Goal: Task Accomplishment & Management: Complete application form

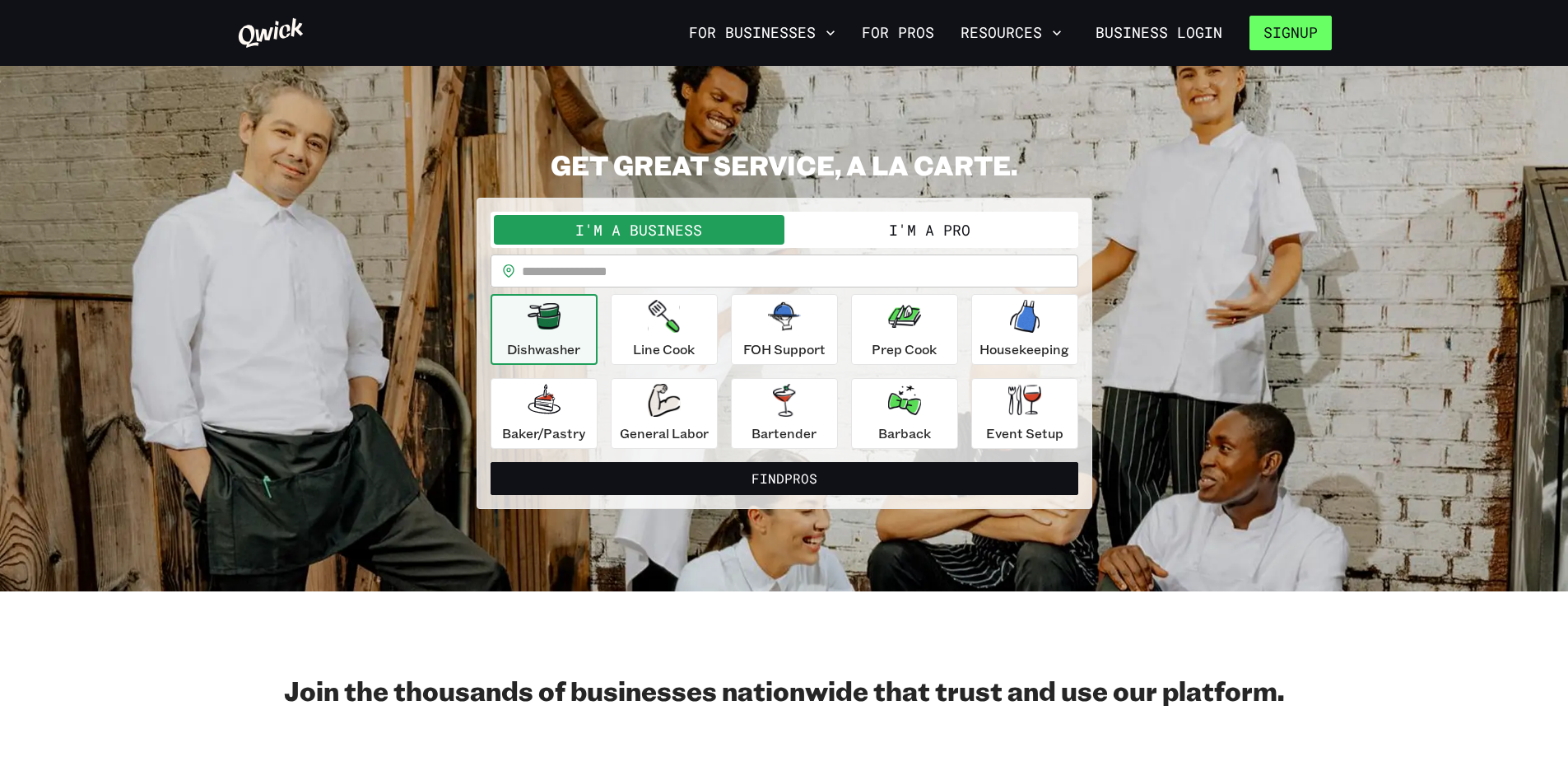
click at [1304, 43] on button "Signup" at bounding box center [1291, 33] width 82 height 34
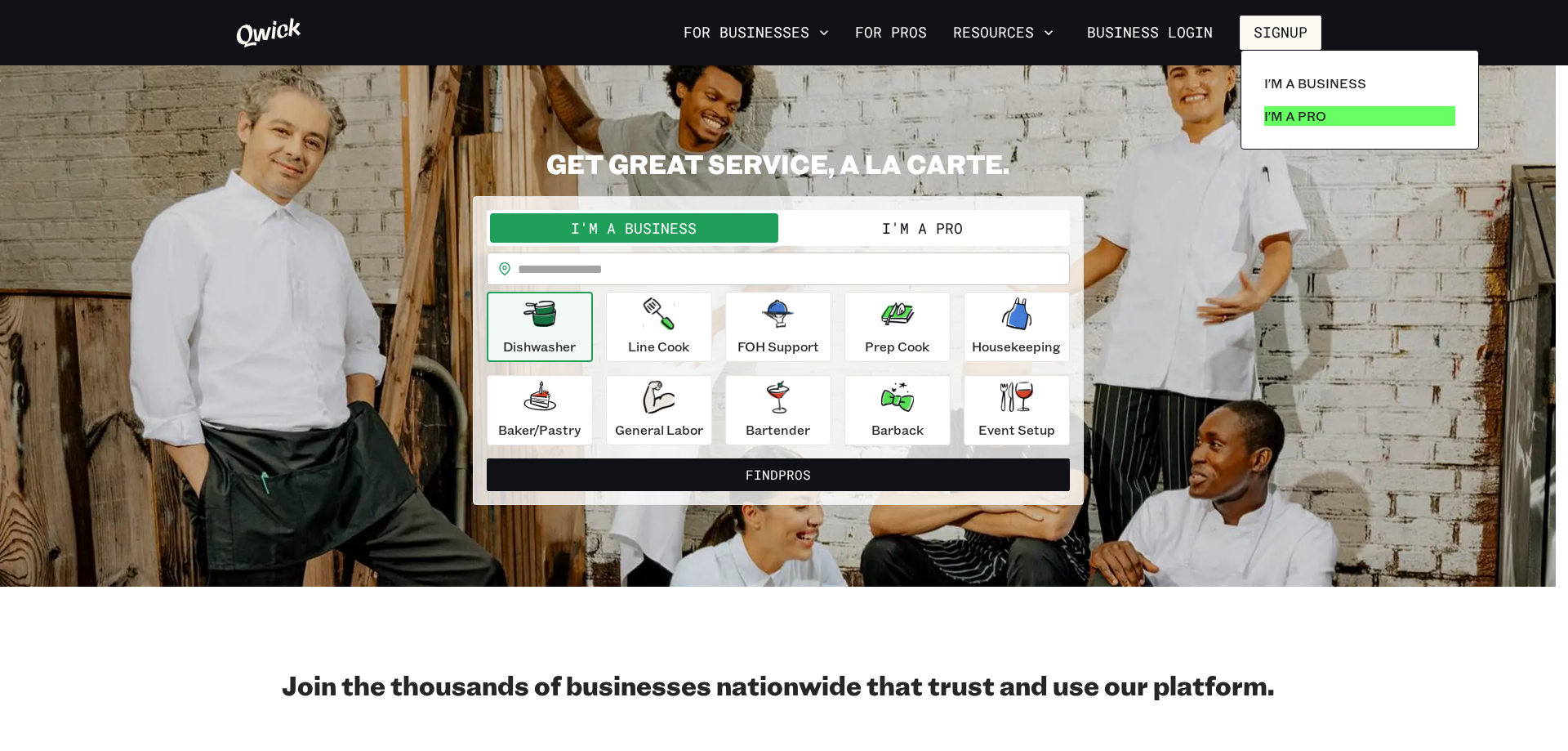
click at [1297, 116] on p "I'm a Pro" at bounding box center [1295, 116] width 62 height 20
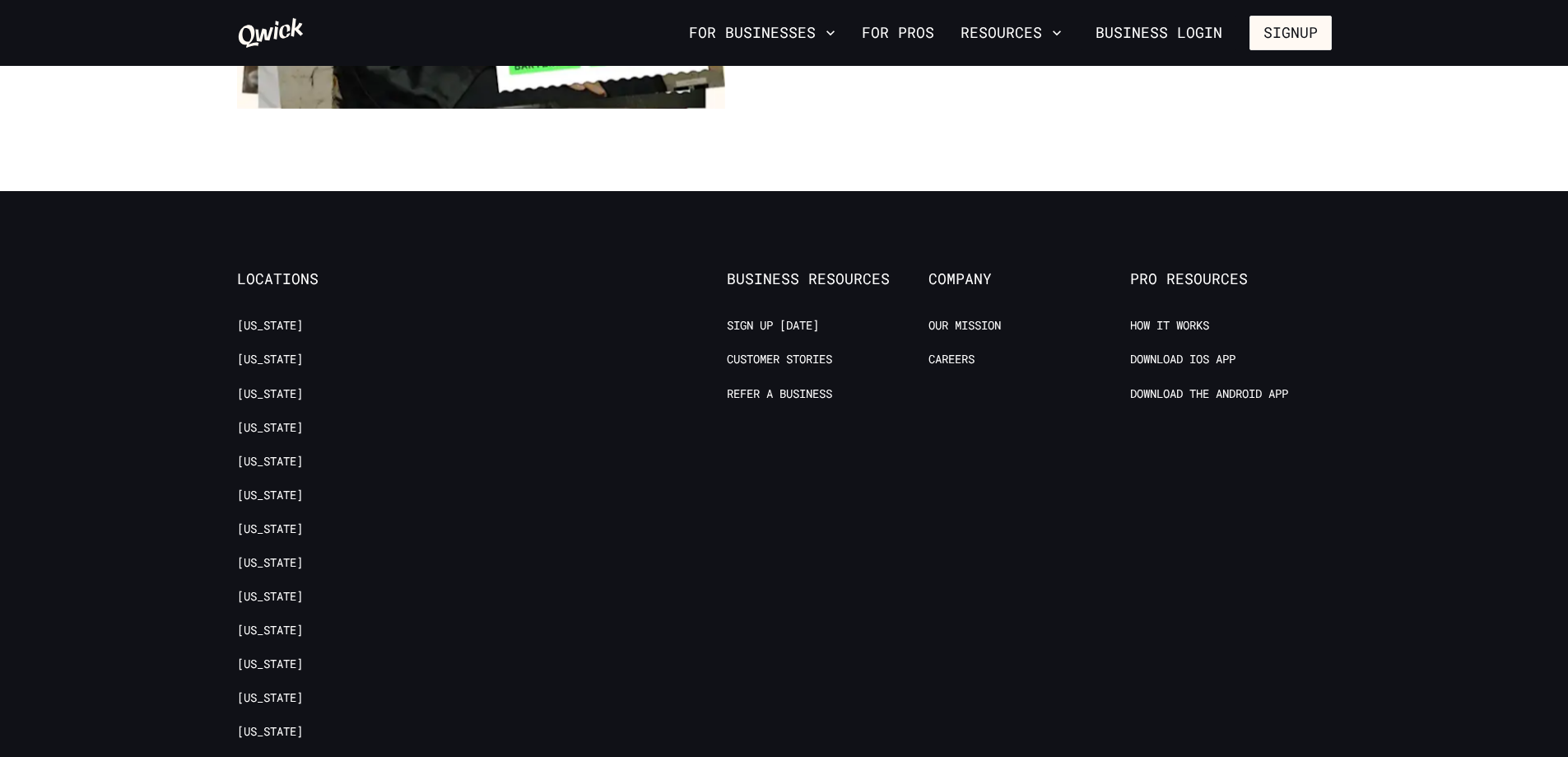
scroll to position [3207, 0]
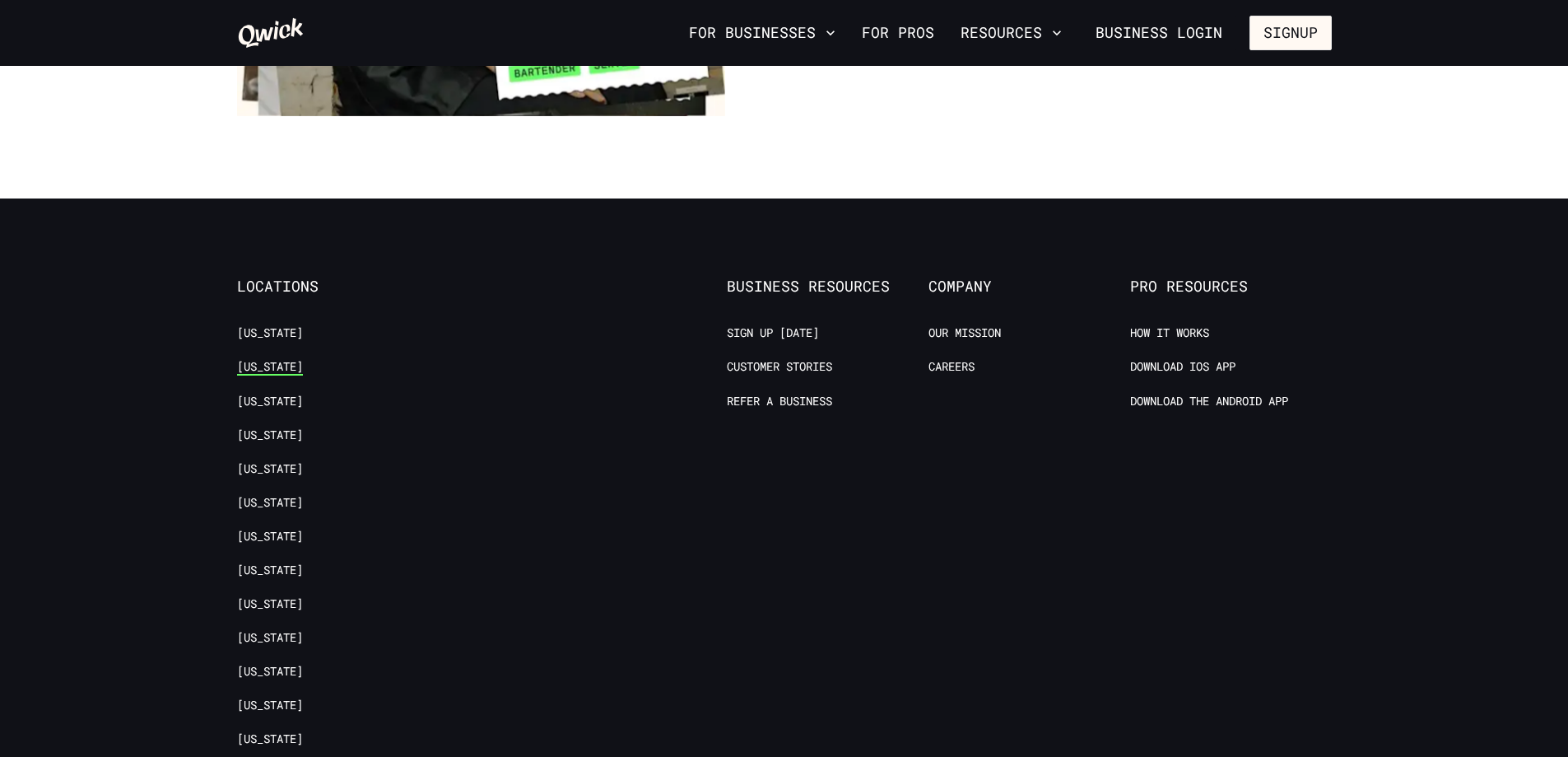
click at [290, 359] on link "[US_STATE]" at bounding box center [270, 366] width 66 height 16
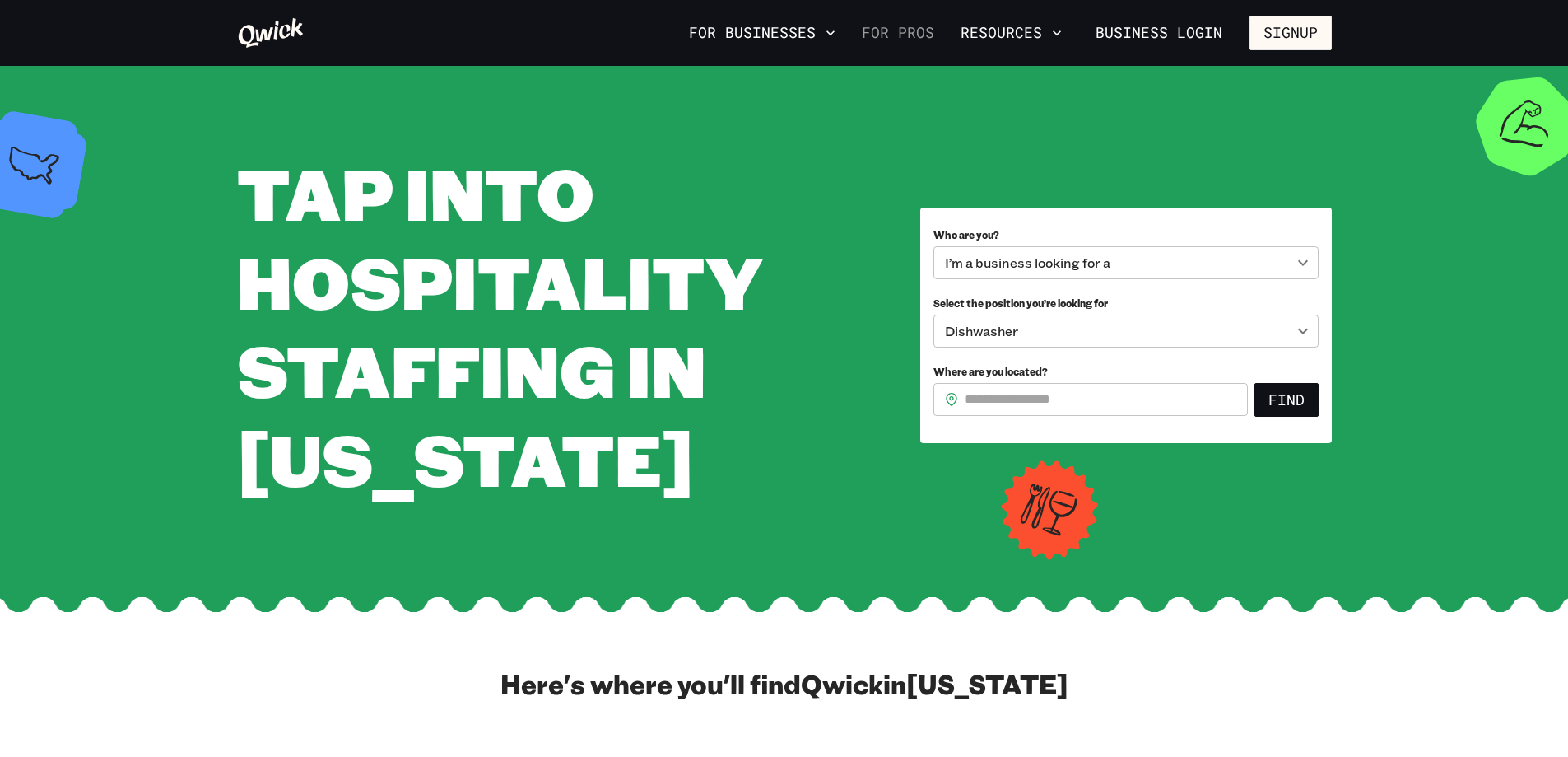
click at [905, 24] on link "For Pros" at bounding box center [898, 33] width 85 height 28
